Goal: Find specific page/section: Find specific page/section

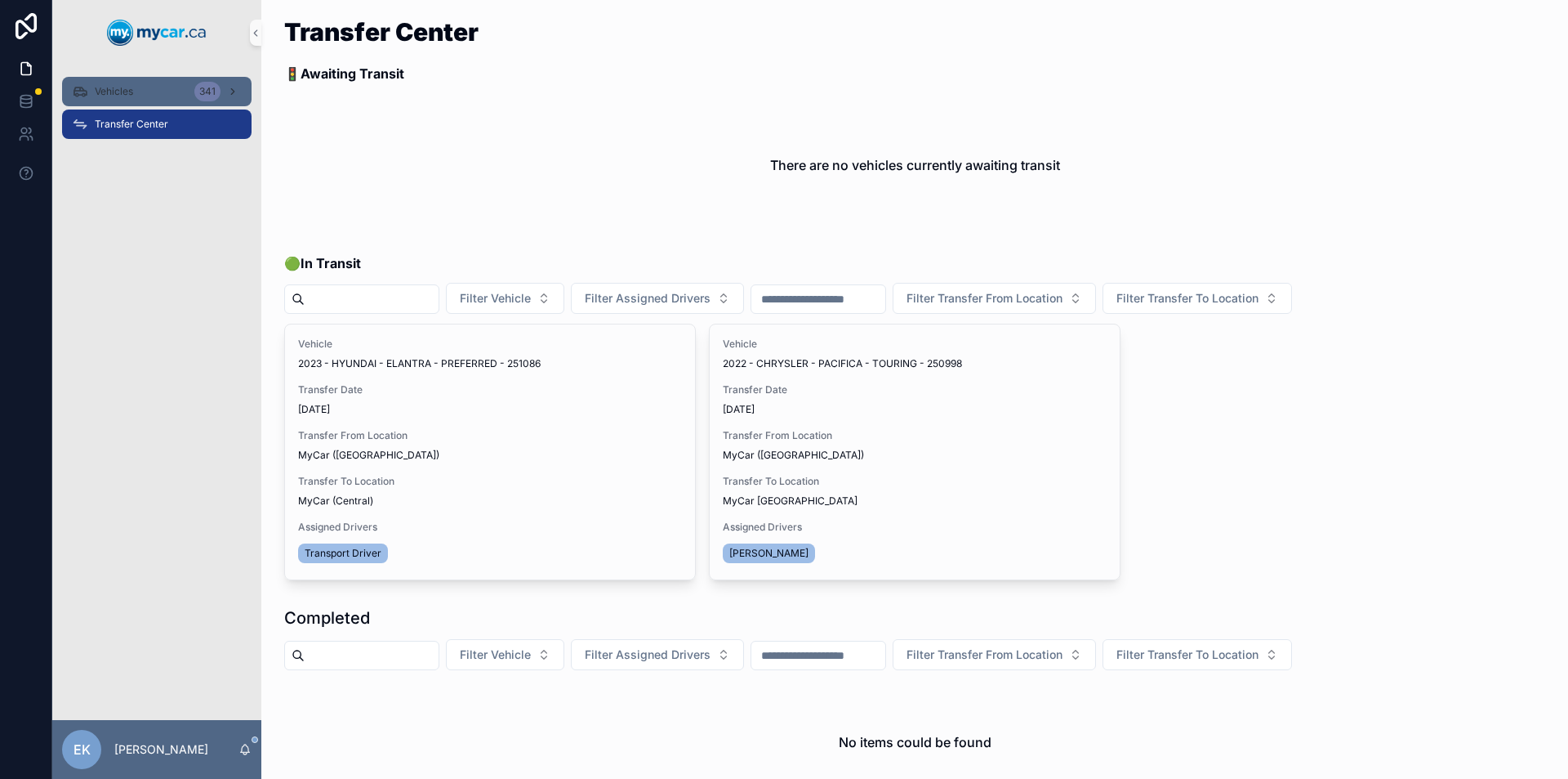
click at [116, 90] on span "Vehicles" at bounding box center [113, 91] width 39 height 13
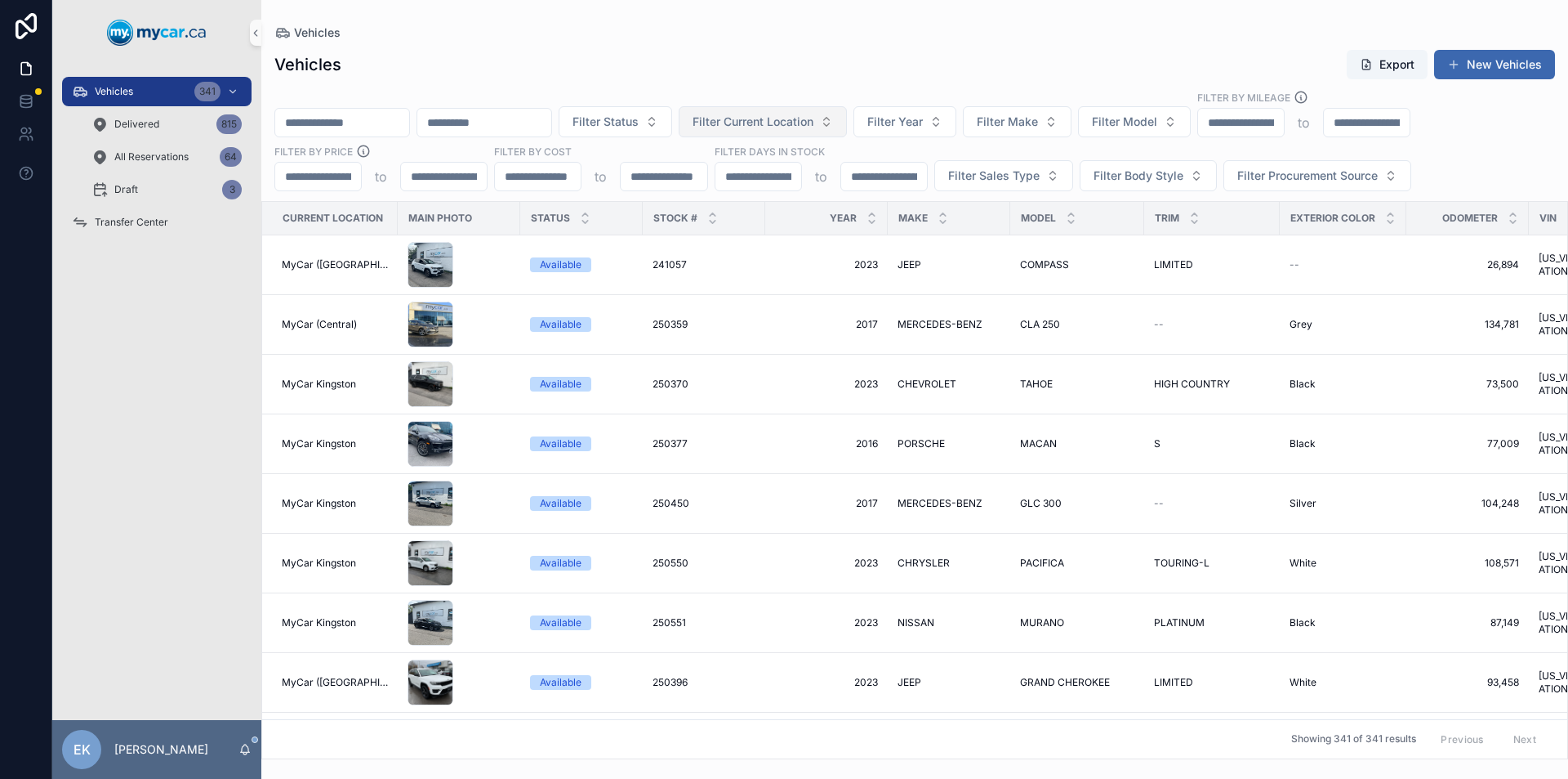
click at [813, 120] on span "Filter Current Location" at bounding box center [753, 121] width 121 height 16
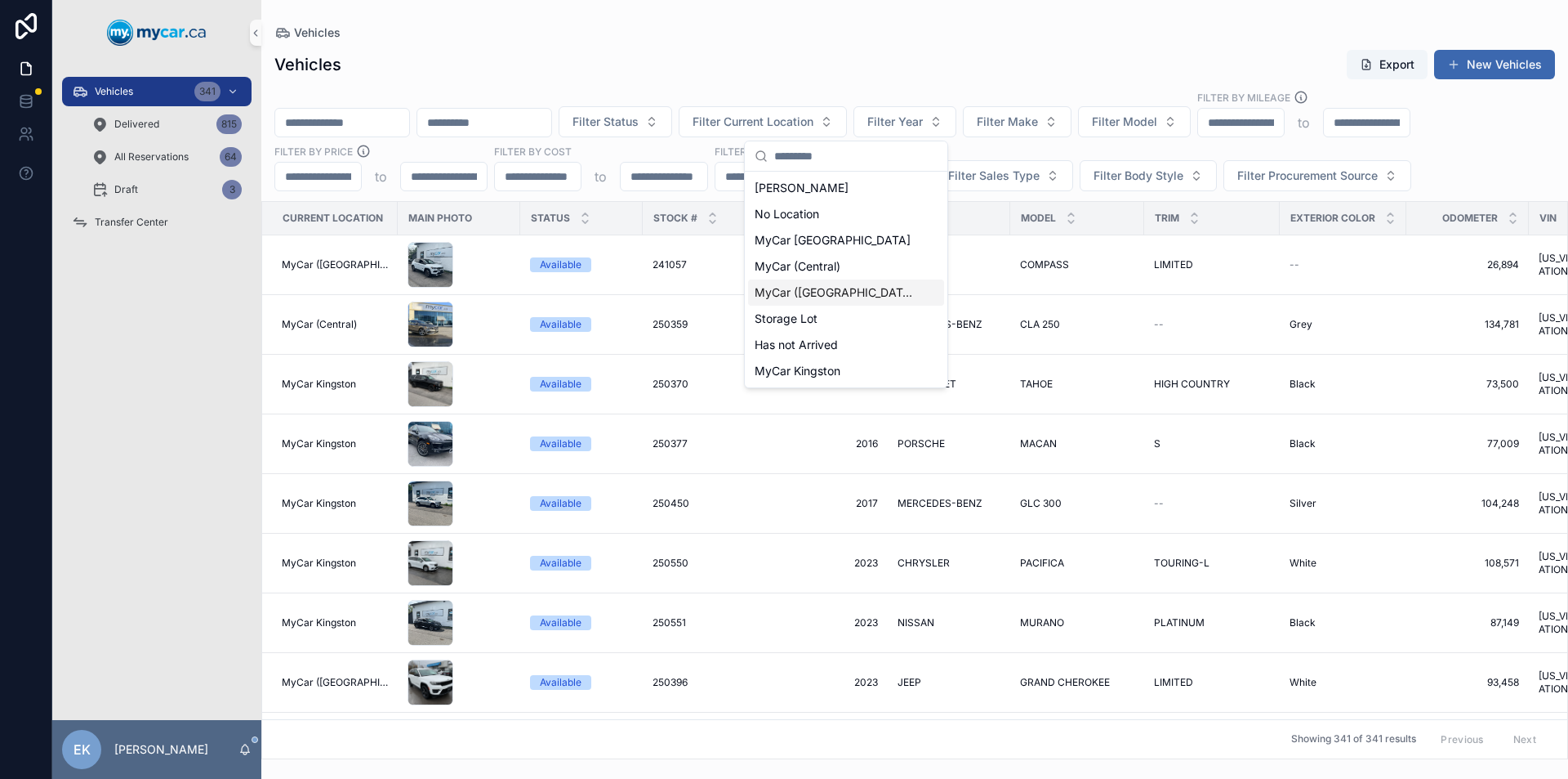
click at [806, 295] on span "MyCar ([GEOGRAPHIC_DATA])" at bounding box center [836, 292] width 163 height 16
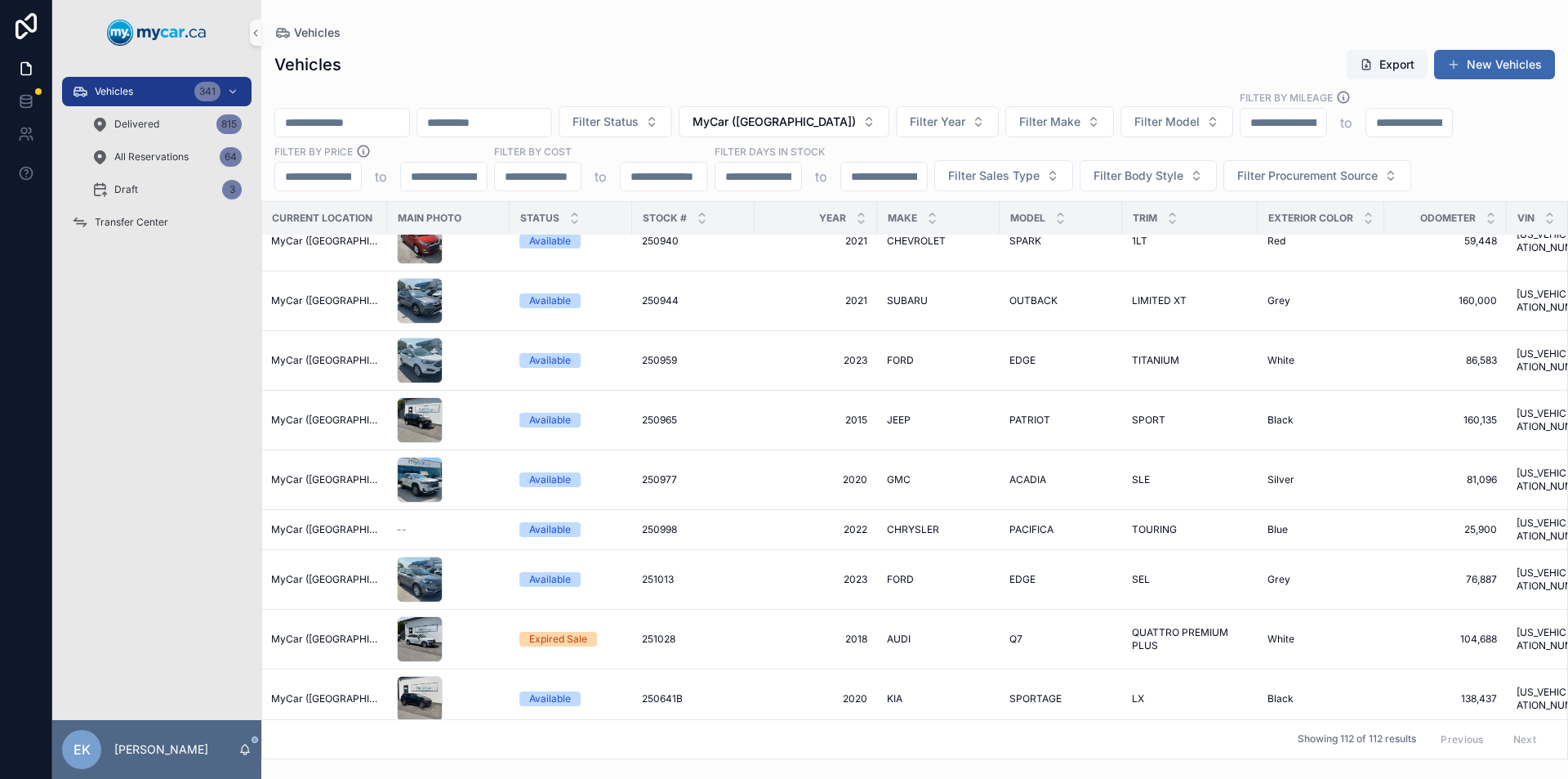
scroll to position [1470, 0]
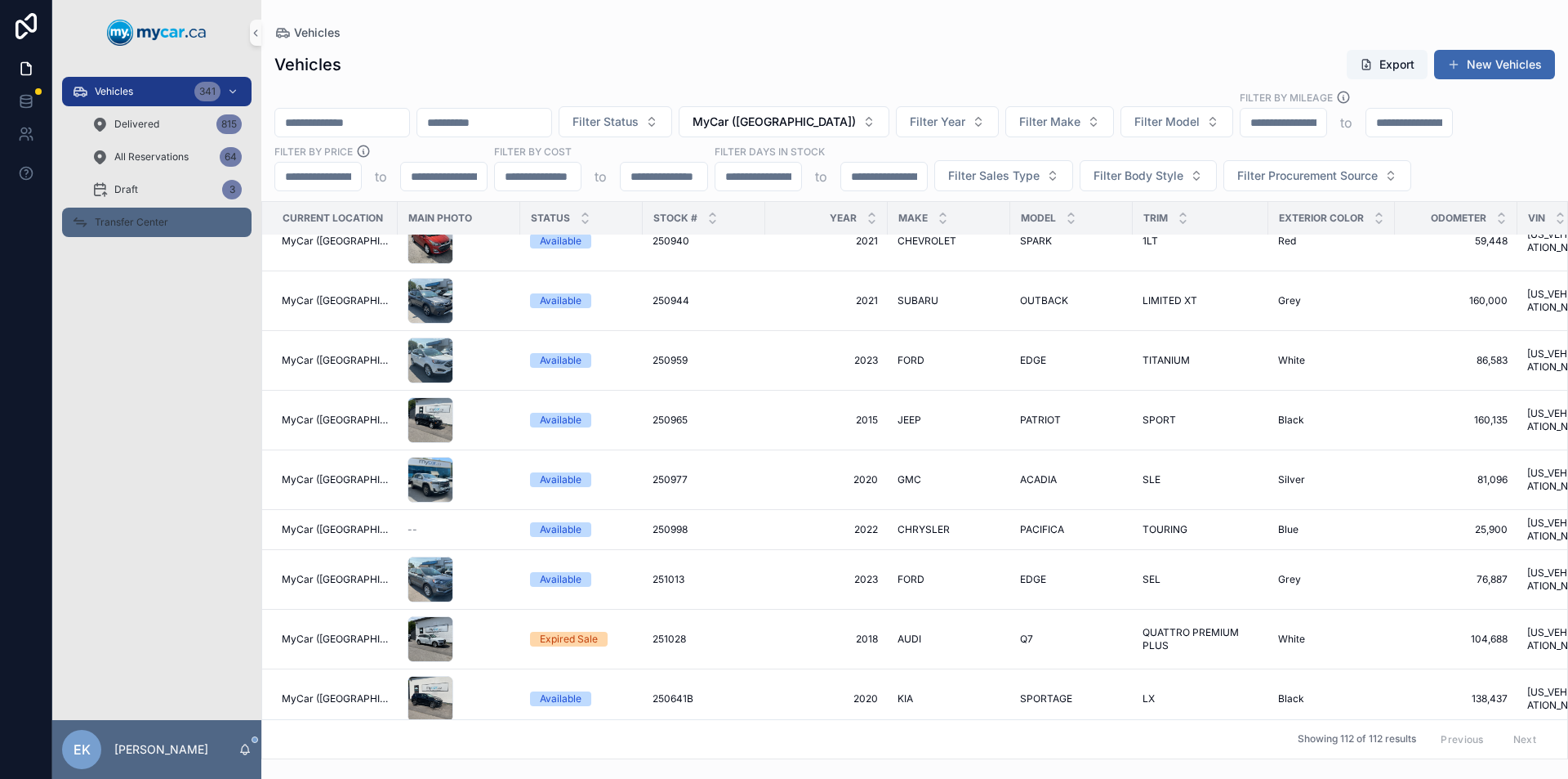
click at [130, 221] on span "Transfer Center" at bounding box center [132, 222] width 74 height 13
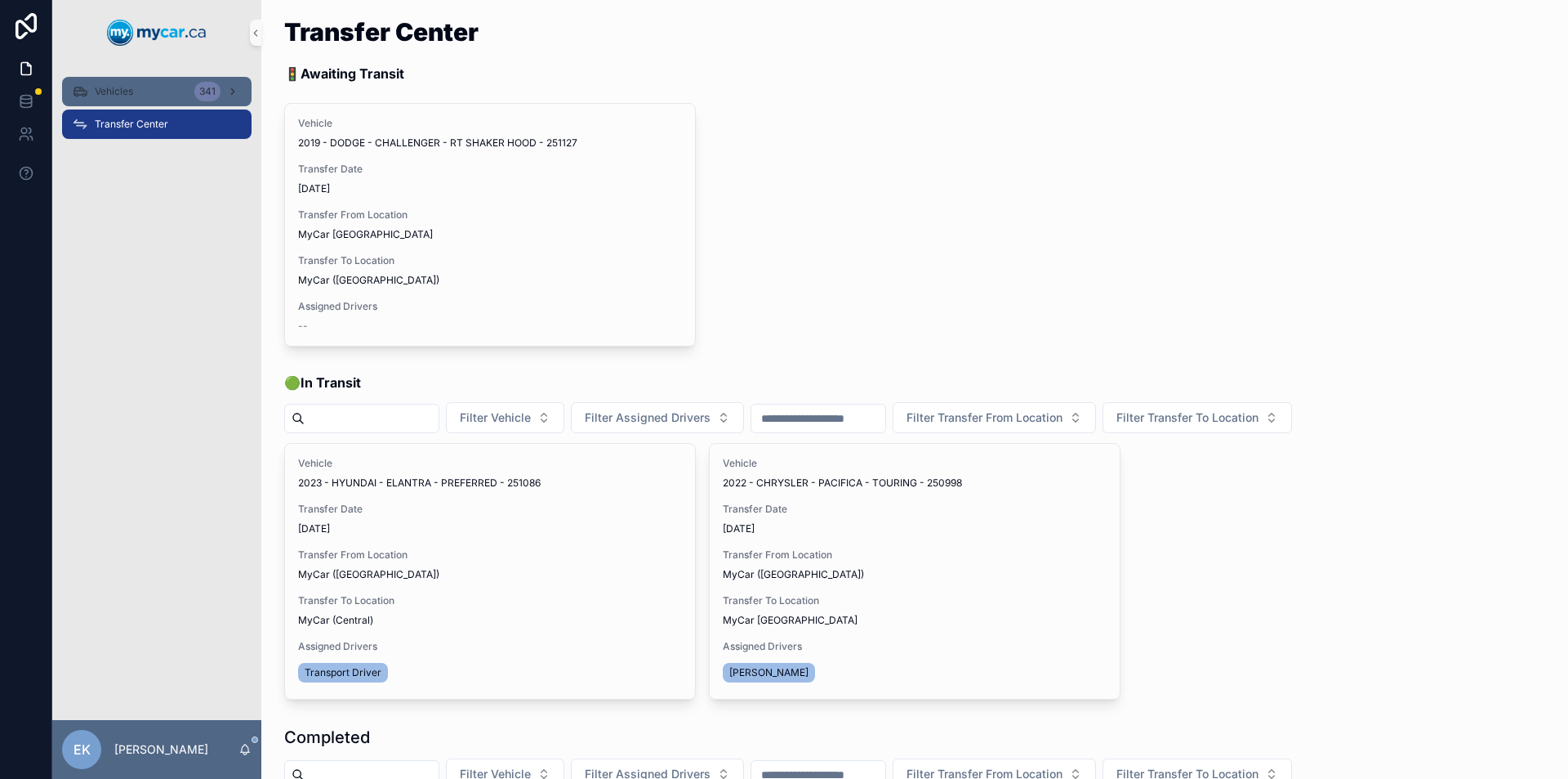
click at [119, 89] on span "Vehicles" at bounding box center [113, 91] width 39 height 13
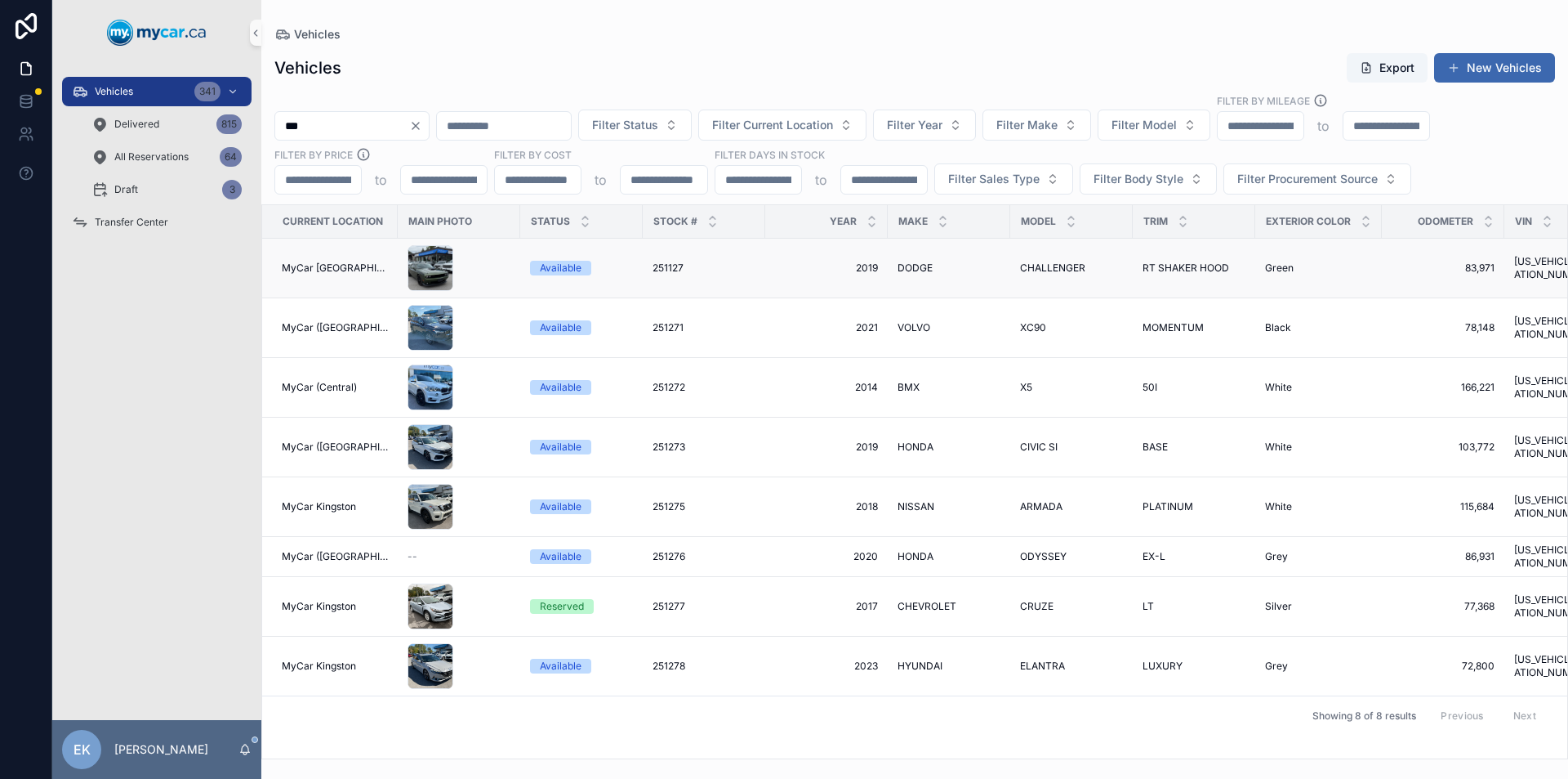
type input "***"
click at [919, 269] on span "DODGE" at bounding box center [915, 267] width 35 height 13
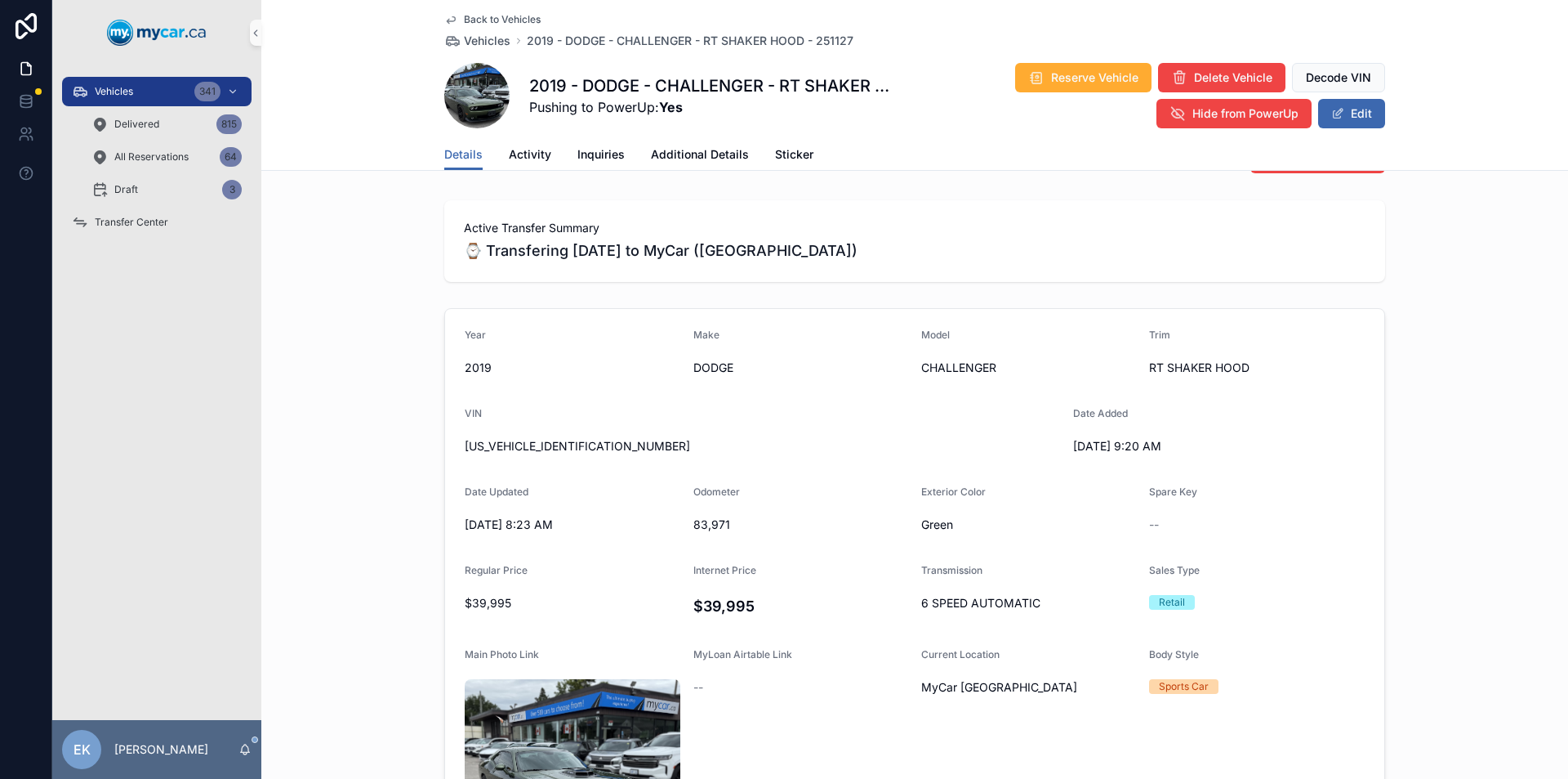
scroll to position [163, 0]
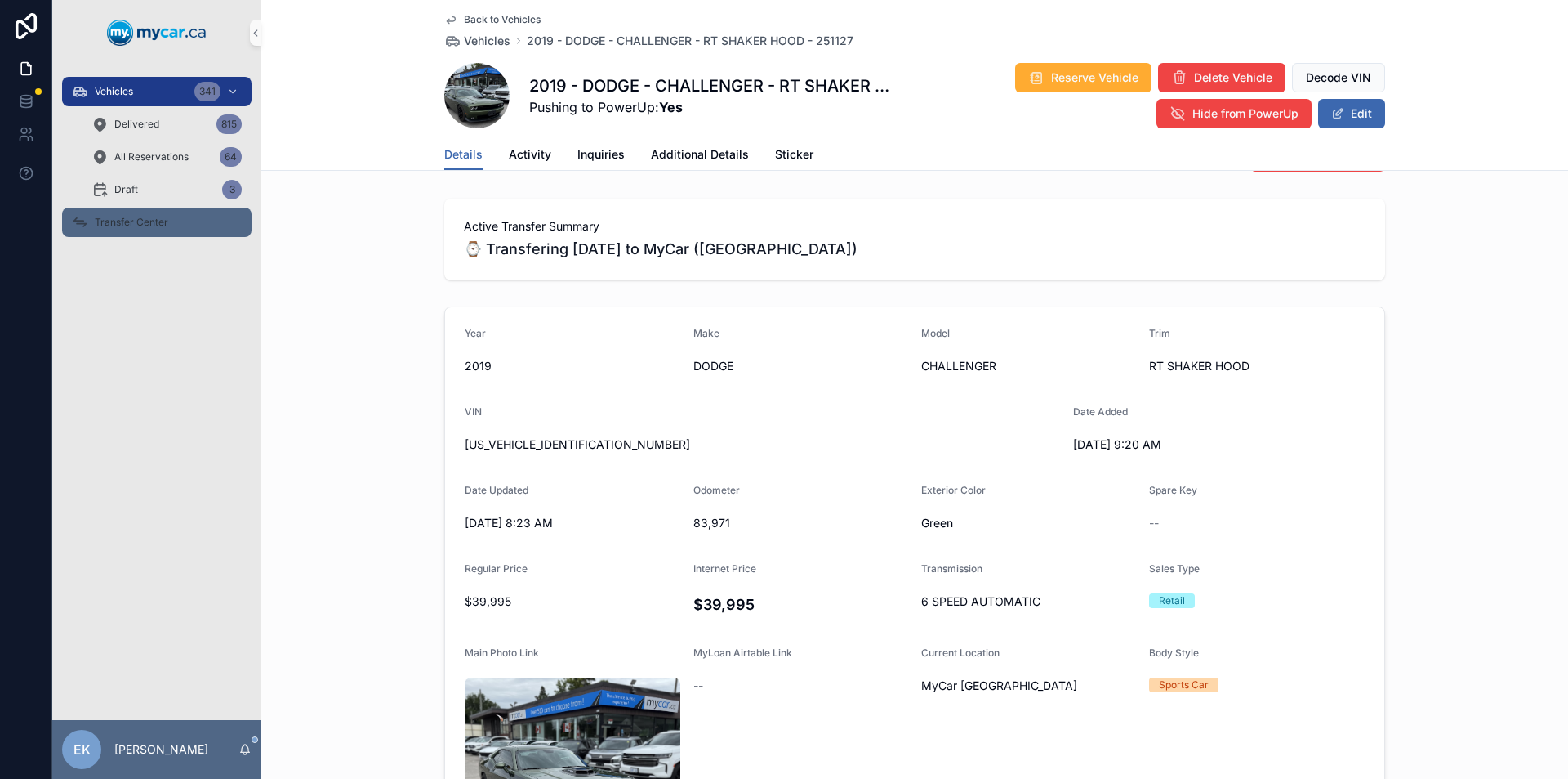
click at [143, 223] on span "Transfer Center" at bounding box center [132, 222] width 74 height 13
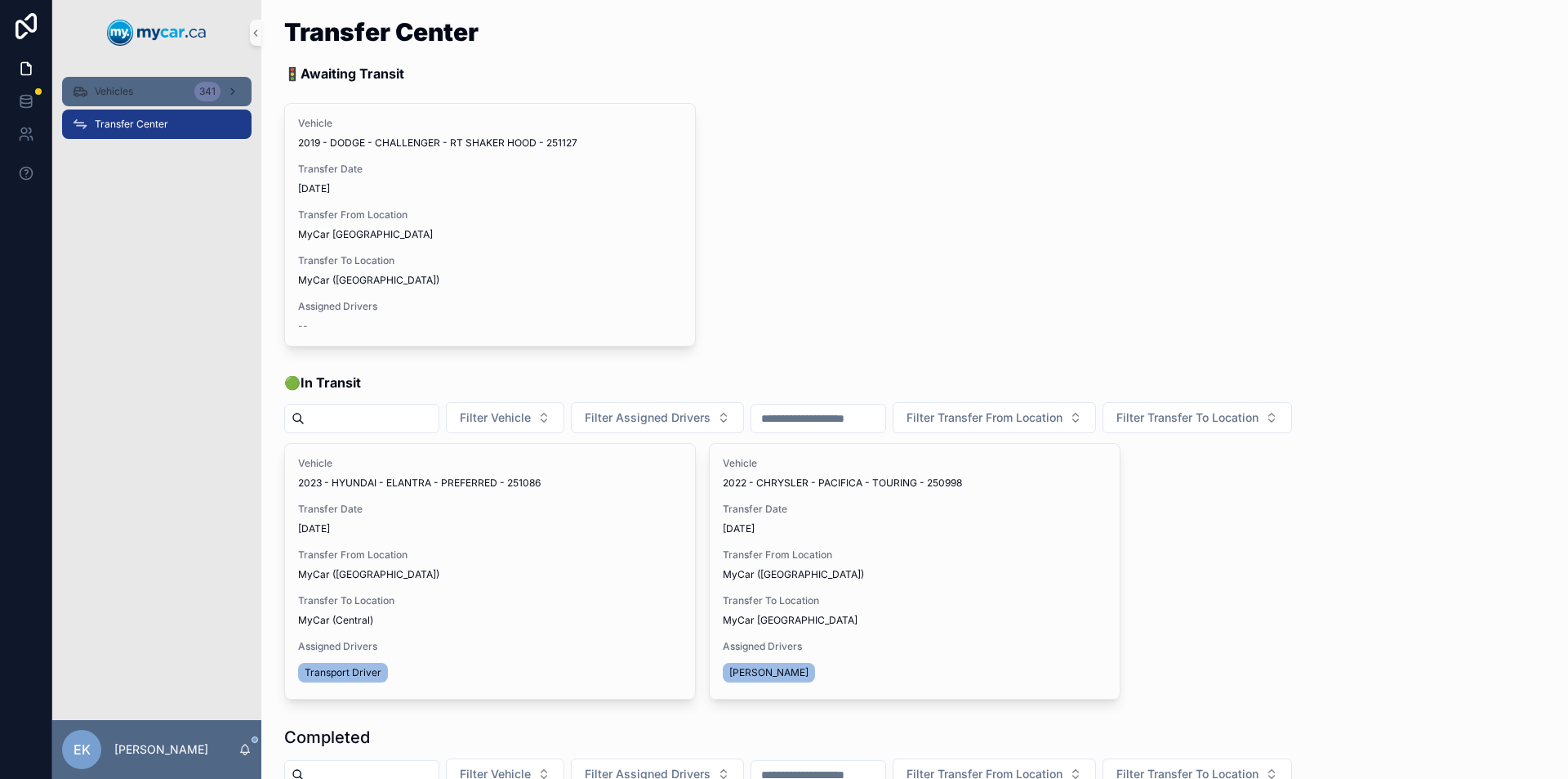
click at [113, 89] on span "Vehicles" at bounding box center [113, 91] width 39 height 13
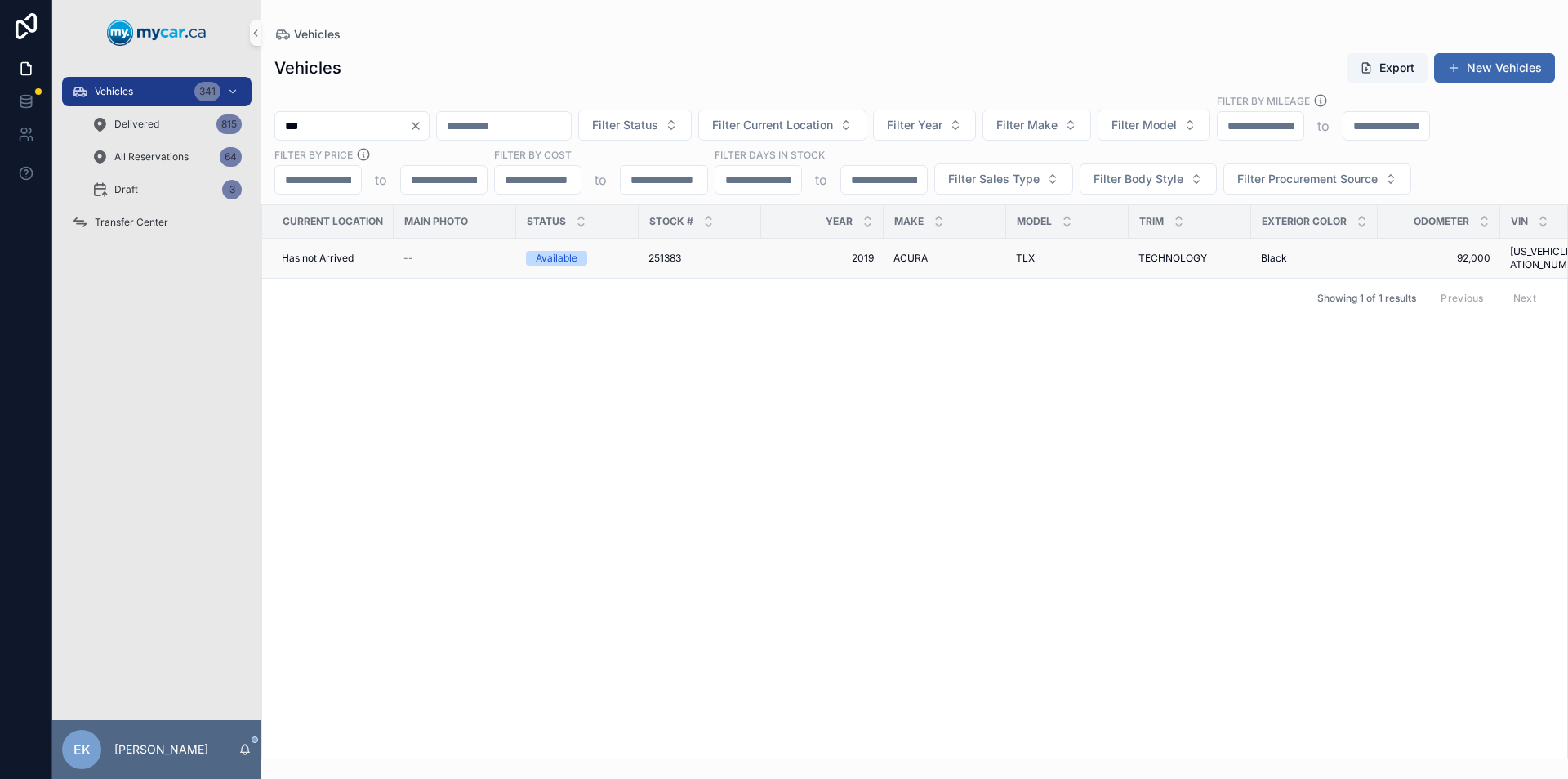
type input "***"
click at [321, 258] on span "Has not Arrived" at bounding box center [318, 258] width 72 height 13
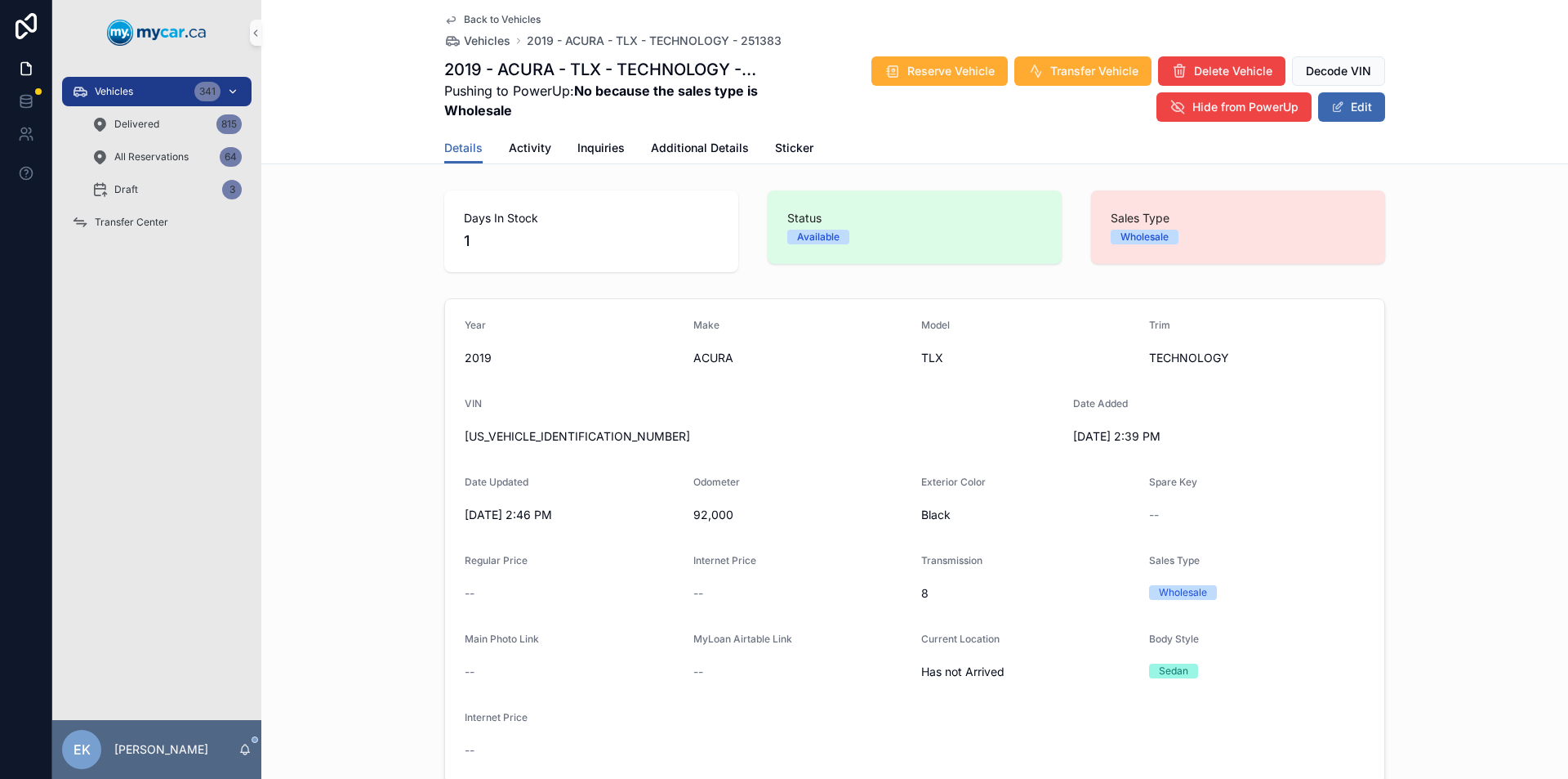
click at [156, 88] on div "Vehicles 341" at bounding box center [157, 91] width 170 height 26
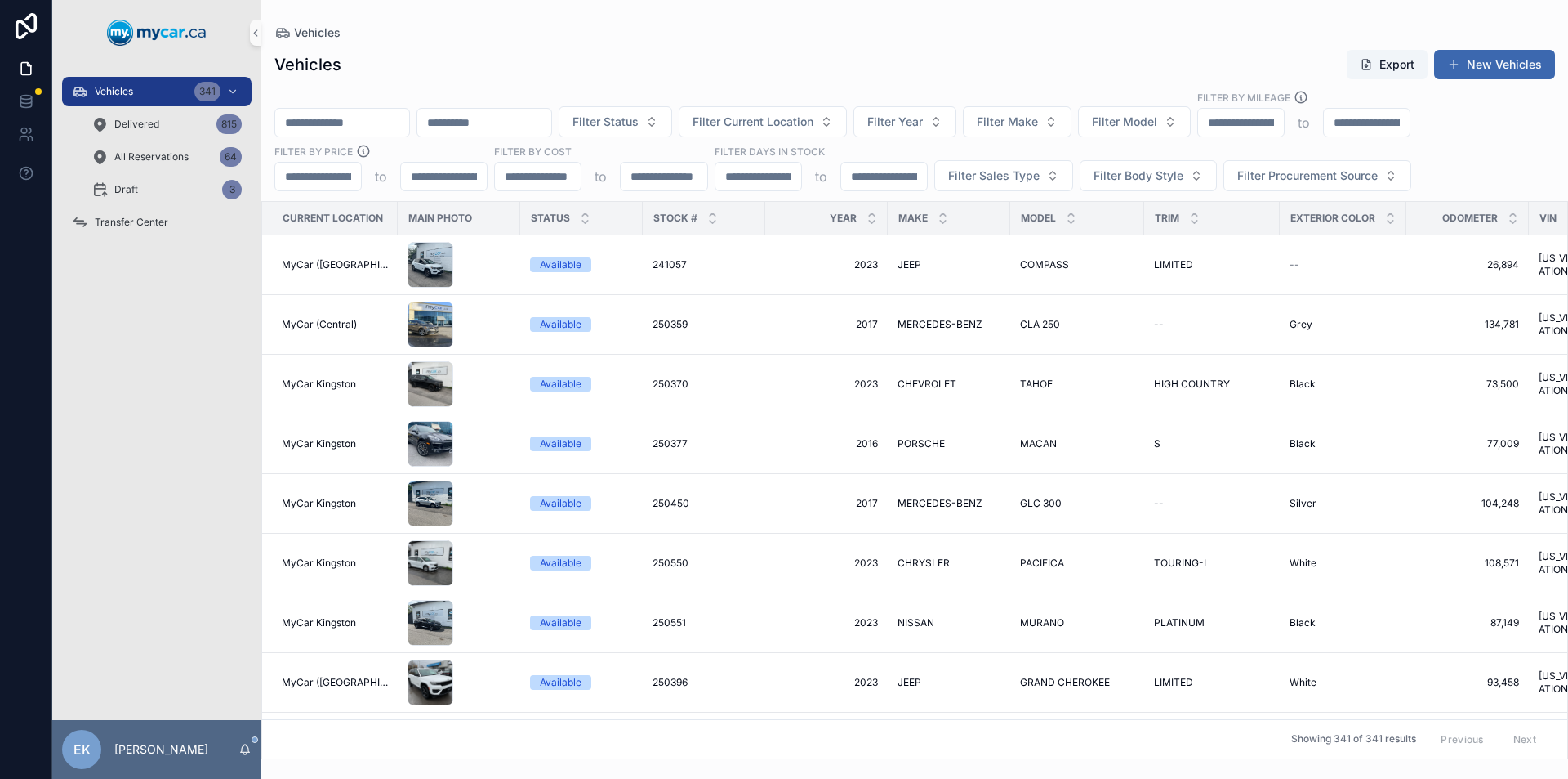
click at [329, 123] on input "scrollable content" at bounding box center [342, 122] width 134 height 23
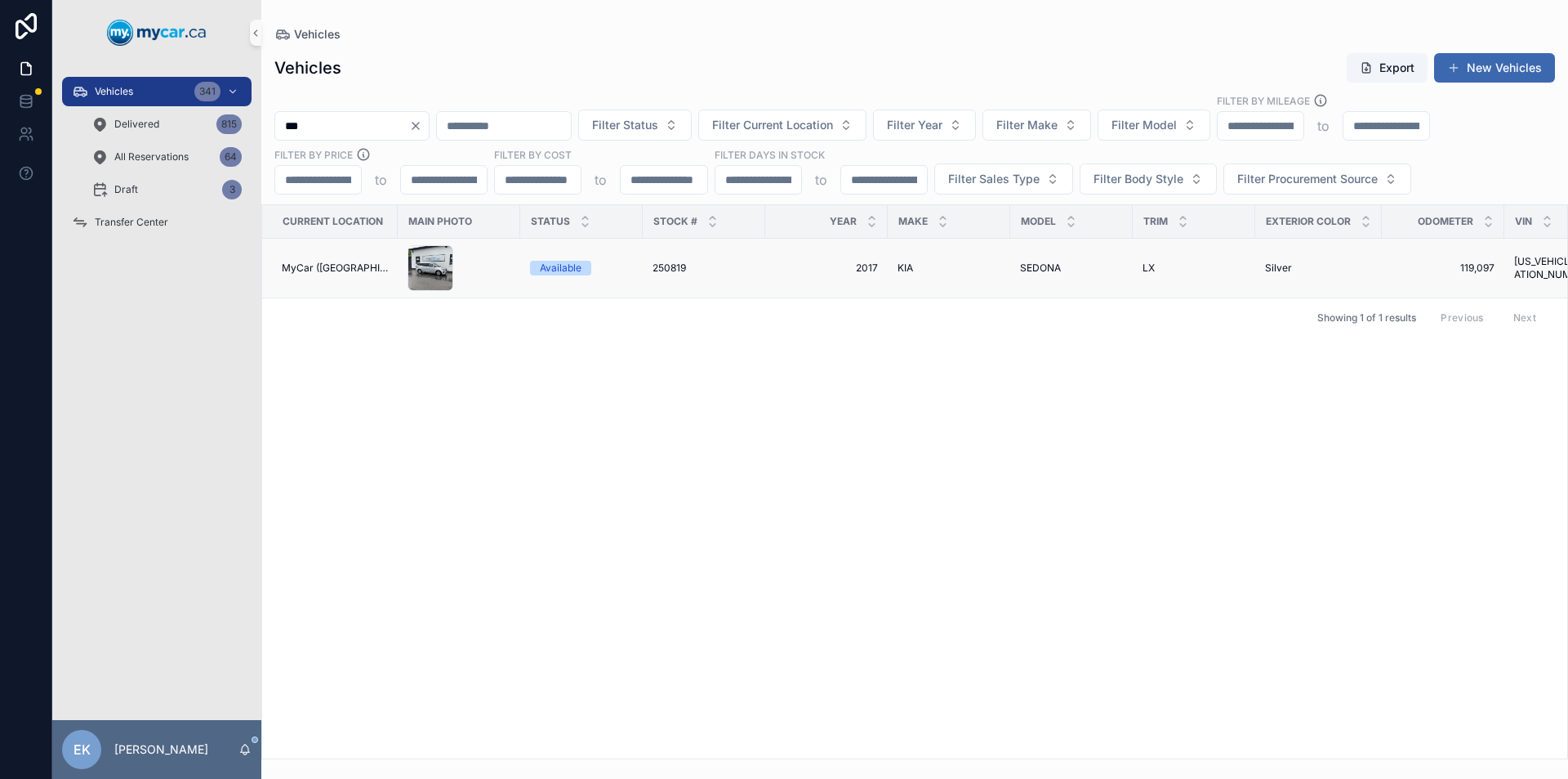
type input "***"
click at [670, 267] on span "250819" at bounding box center [669, 267] width 34 height 13
